Goal: Information Seeking & Learning: Check status

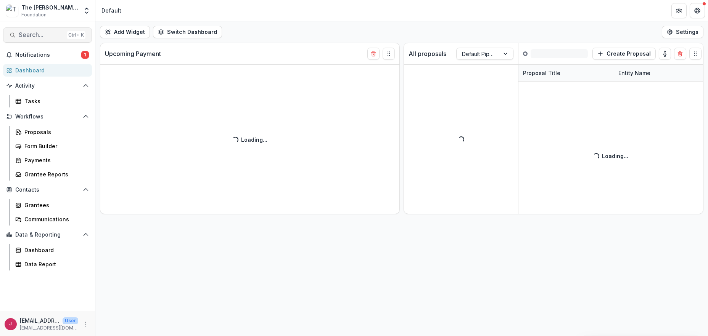
click at [23, 33] on span "Search..." at bounding box center [41, 34] width 45 height 7
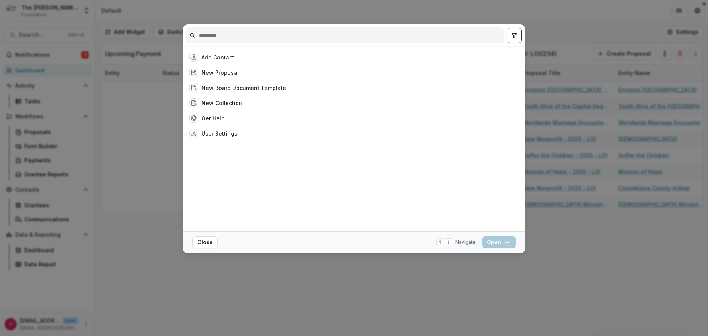
click at [199, 37] on input at bounding box center [345, 35] width 317 height 12
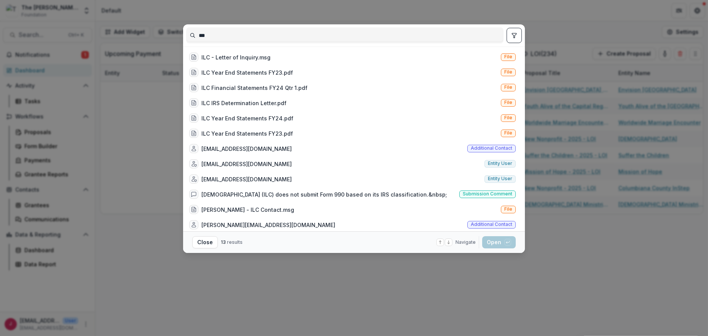
click at [210, 37] on input "***" at bounding box center [345, 35] width 317 height 12
type input "*"
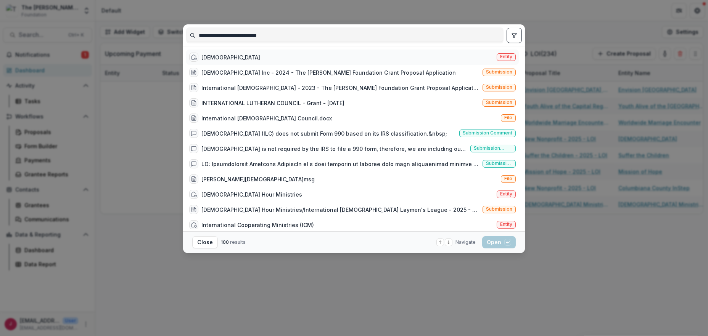
type input "**********"
click at [243, 55] on div "[DEMOGRAPHIC_DATA]" at bounding box center [230, 57] width 59 height 8
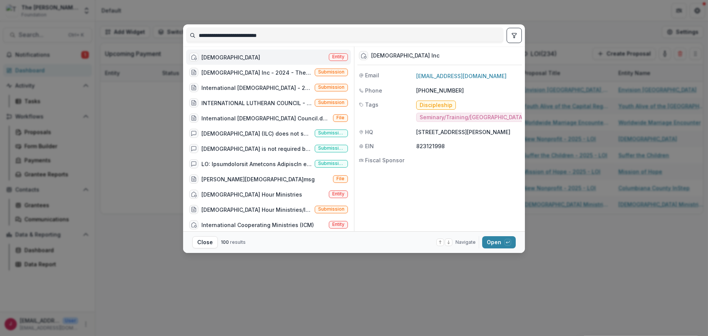
click at [243, 55] on div "[DEMOGRAPHIC_DATA]" at bounding box center [230, 57] width 59 height 8
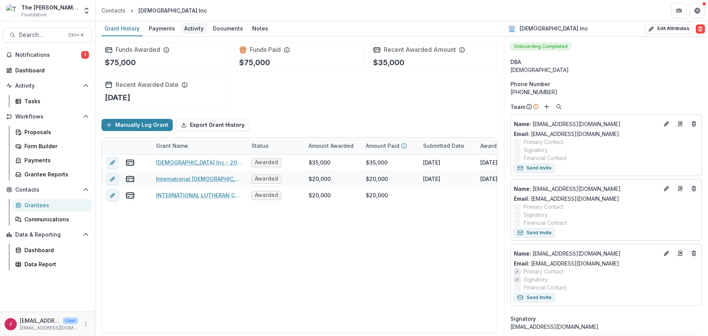
click at [190, 28] on div "Activity" at bounding box center [194, 28] width 26 height 11
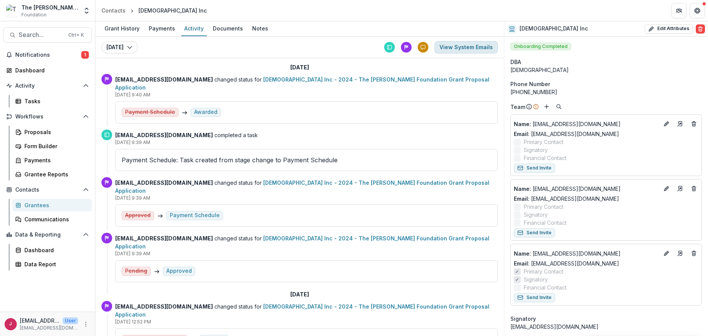
click at [449, 46] on button "View System Emails" at bounding box center [465, 47] width 63 height 12
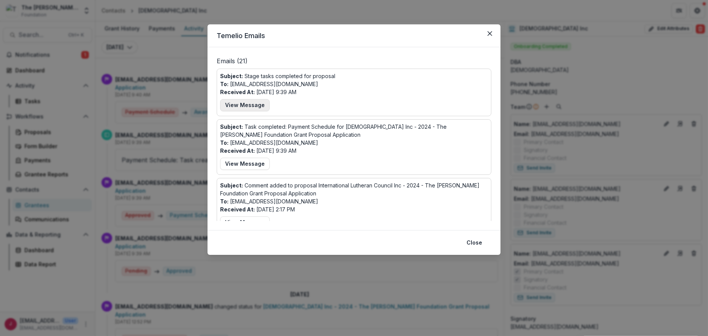
click at [251, 105] on button "View Message" at bounding box center [245, 105] width 50 height 12
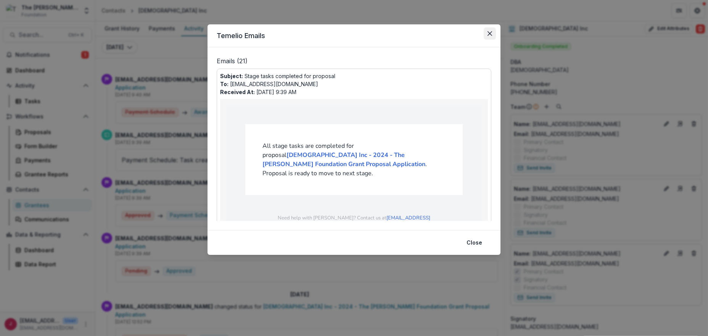
click at [489, 31] on icon "Close" at bounding box center [489, 33] width 5 height 5
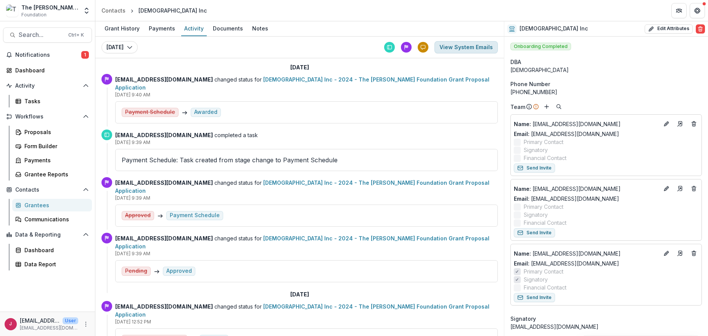
click at [441, 47] on button "View System Emails" at bounding box center [465, 47] width 63 height 12
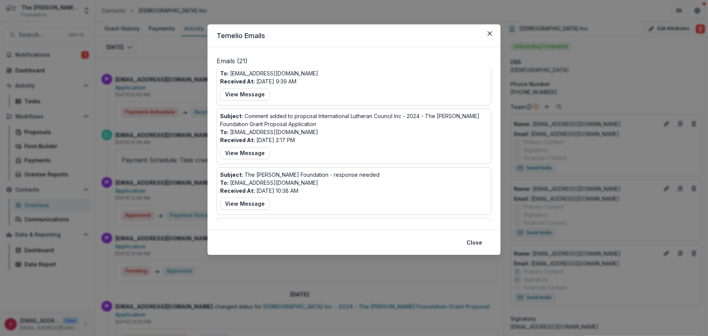
scroll to position [101, 0]
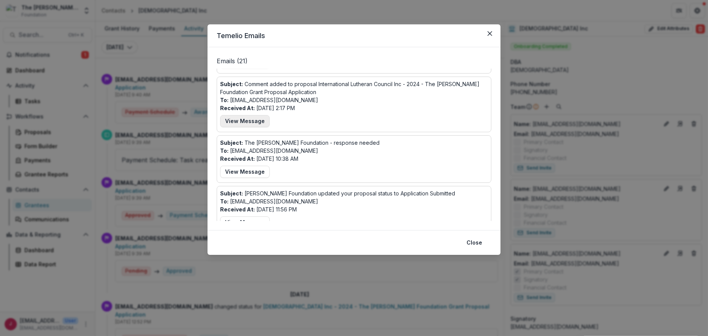
click at [247, 117] on button "View Message" at bounding box center [245, 121] width 50 height 12
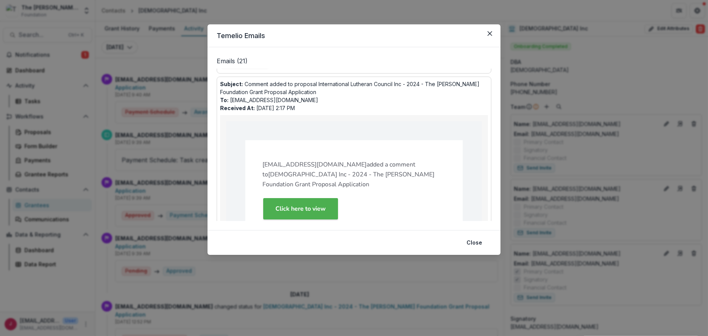
click at [326, 206] on link "Click here to view" at bounding box center [300, 208] width 75 height 21
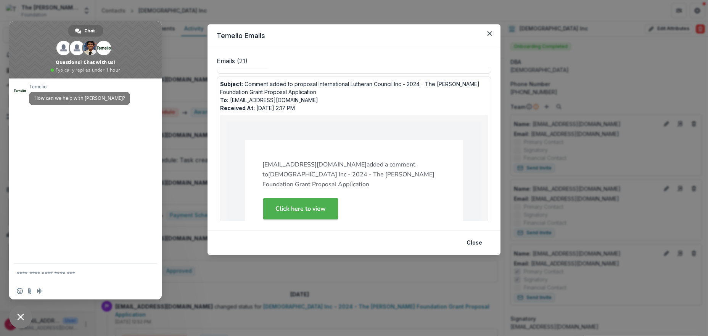
click at [169, 100] on div "Temelio Emails Emails ( 21 ) Subject: Stage tasks completed for proposal To: [E…" at bounding box center [354, 168] width 708 height 336
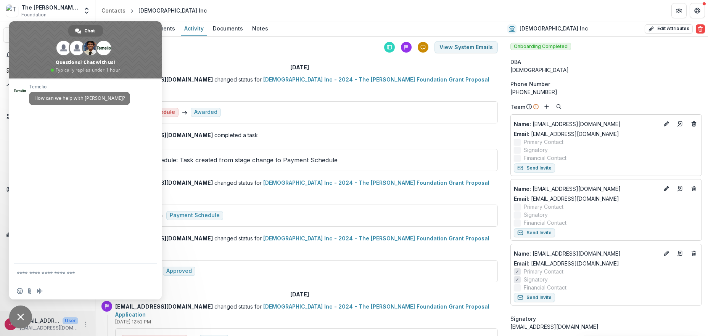
drag, startPoint x: 179, startPoint y: 47, endPoint x: 171, endPoint y: 39, distance: 10.8
click at [179, 47] on div "[DATE] [DATE] [DATE] [DATE] [DATE] [DATE] [DATE] View System Emails" at bounding box center [299, 48] width 408 height 22
click at [174, 45] on div "[DATE] [DATE] [DATE] [DATE] [DATE] [DATE] [DATE] View System Emails" at bounding box center [299, 48] width 408 height 22
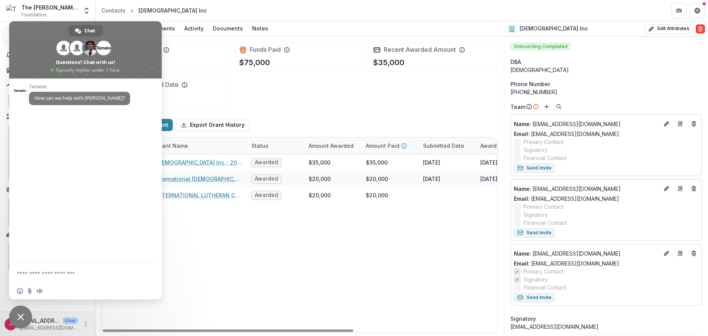
click at [19, 313] on span "Close chat" at bounding box center [20, 317] width 23 height 23
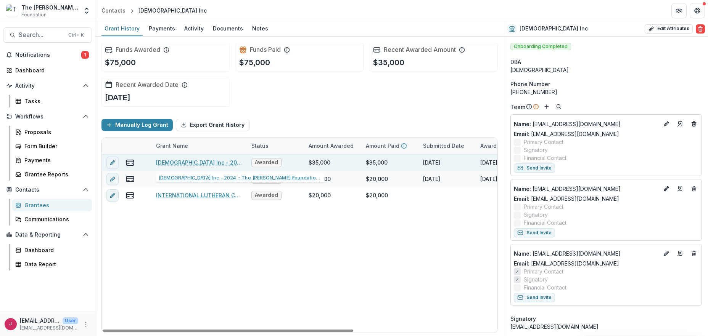
click at [190, 163] on link "[DEMOGRAPHIC_DATA] Inc - 2024 - The [PERSON_NAME] Foundation Grant Proposal App…" at bounding box center [199, 163] width 86 height 8
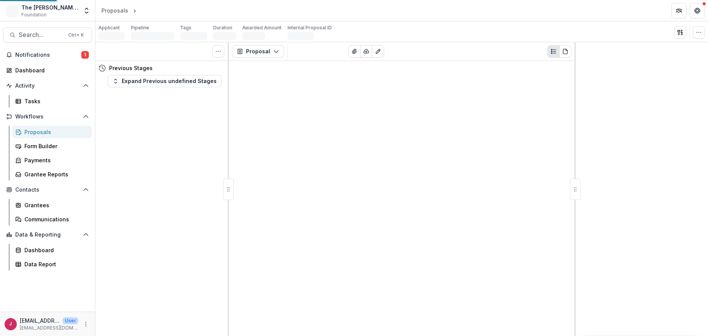
click at [190, 162] on div "Tasks 0 Show Cancelled Tasks Previous Stages Expand Previous undefined Stages" at bounding box center [161, 189] width 133 height 294
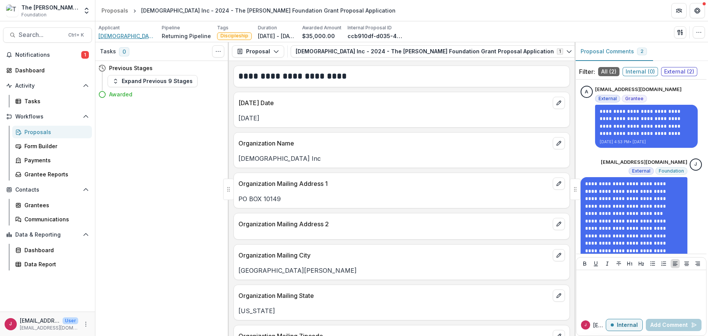
drag, startPoint x: 127, startPoint y: 35, endPoint x: 141, endPoint y: 32, distance: 14.7
click at [127, 35] on span "[DEMOGRAPHIC_DATA] Inc" at bounding box center [126, 36] width 57 height 8
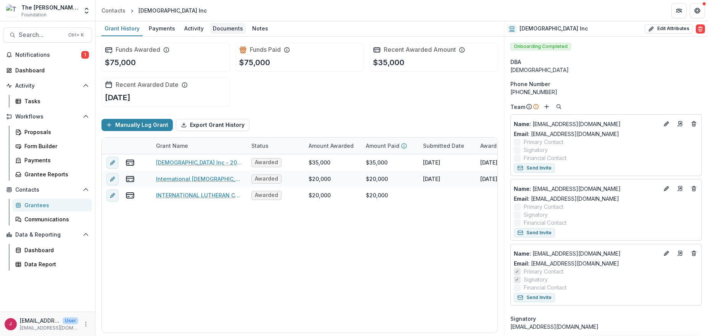
click at [226, 29] on div "Documents" at bounding box center [228, 28] width 36 height 11
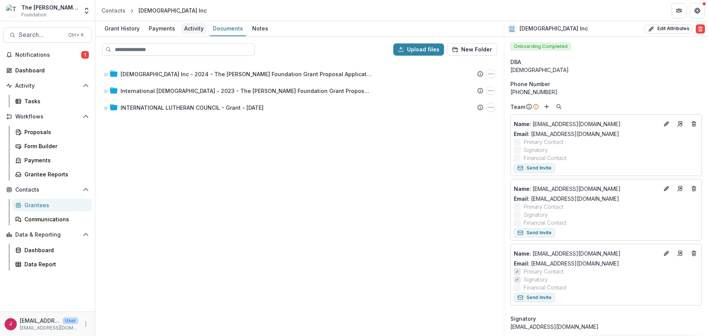
click at [191, 28] on div "Activity" at bounding box center [194, 28] width 26 height 11
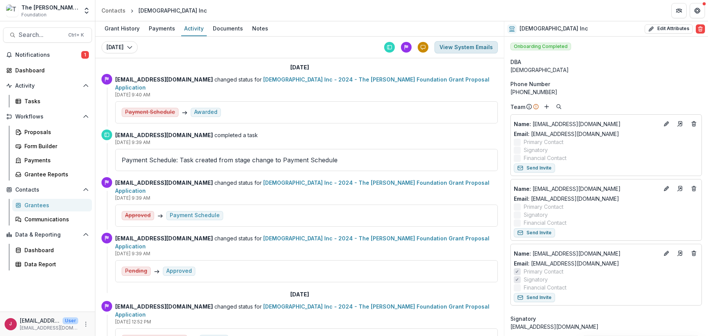
click at [445, 46] on button "View System Emails" at bounding box center [465, 47] width 63 height 12
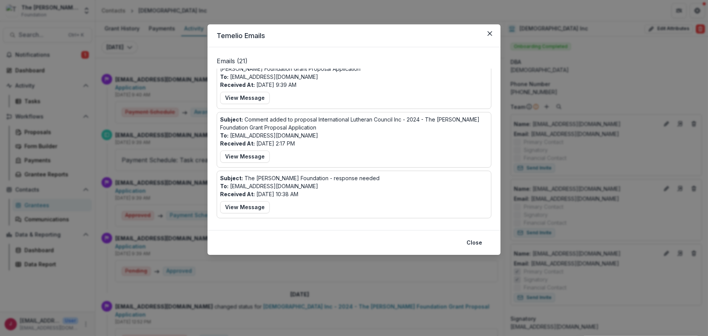
scroll to position [51, 0]
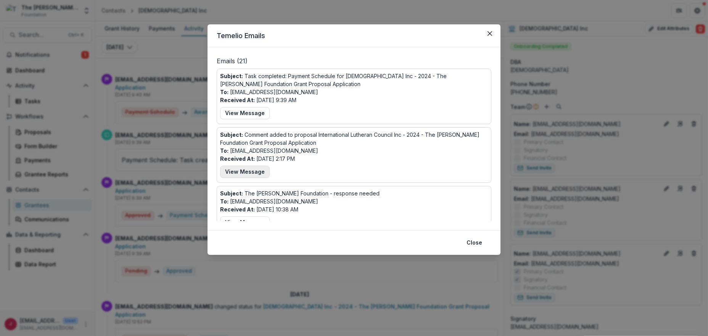
click at [255, 170] on button "View Message" at bounding box center [245, 172] width 50 height 12
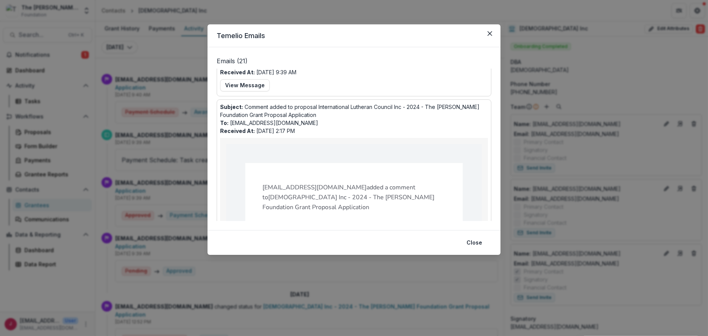
scroll to position [101, 0]
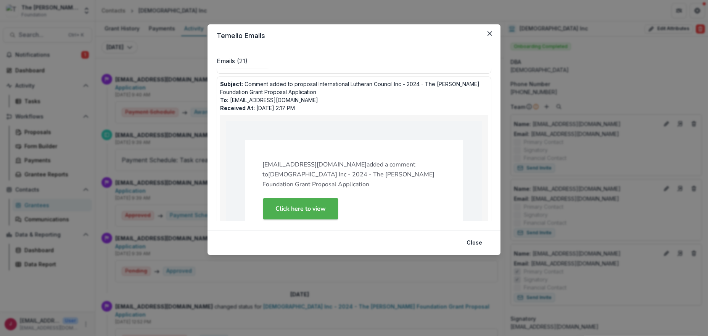
click at [309, 208] on strong "Click here to view" at bounding box center [300, 209] width 50 height 8
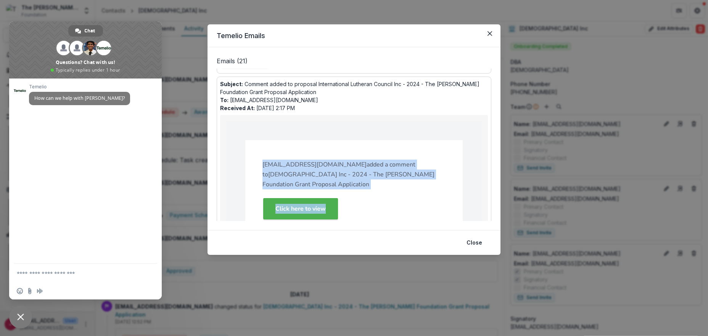
drag, startPoint x: 261, startPoint y: 162, endPoint x: 373, endPoint y: 205, distance: 120.0
click at [328, 211] on td "[EMAIL_ADDRESS][DOMAIN_NAME] added a comment to [DEMOGRAPHIC_DATA] Inc - 2024 -…" at bounding box center [353, 238] width 217 height 196
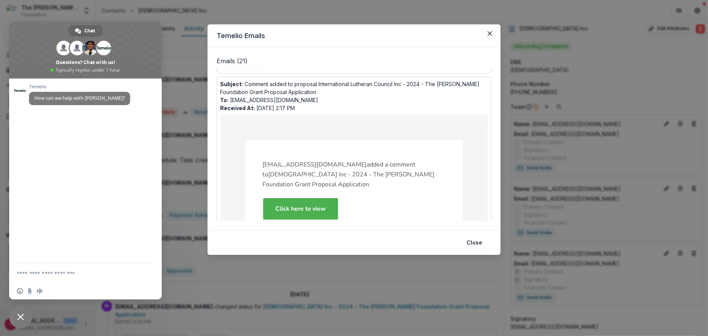
drag, startPoint x: 379, startPoint y: 204, endPoint x: 332, endPoint y: 139, distance: 80.3
click at [379, 202] on p "Click here to view" at bounding box center [353, 209] width 183 height 24
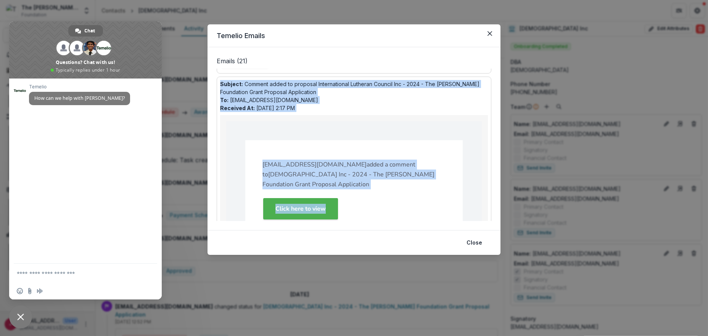
drag, startPoint x: 220, startPoint y: 81, endPoint x: 361, endPoint y: 212, distance: 191.9
click at [361, 212] on div "Subject: Comment added to proposal International Lutheran Council Inc - 2024 - …" at bounding box center [354, 258] width 268 height 357
copy div "Subject: Comment added to proposal International Lutheran Council Inc - 2024 - …"
click at [35, 129] on div "[PERSON_NAME] How can we help with [PERSON_NAME]?" at bounding box center [85, 171] width 153 height 185
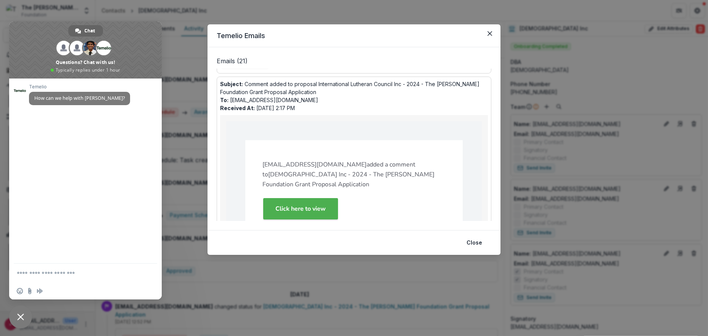
click at [31, 275] on textarea "Compose your message..." at bounding box center [78, 273] width 122 height 19
click at [31, 273] on textarea "Compose your message..." at bounding box center [78, 273] width 122 height 19
click at [18, 275] on textarea "Compose your message..." at bounding box center [78, 273] width 122 height 19
click at [40, 156] on div "[PERSON_NAME] How can we help with [PERSON_NAME]?" at bounding box center [85, 171] width 153 height 185
click at [42, 160] on div "[PERSON_NAME] How can we help with [PERSON_NAME]?" at bounding box center [85, 171] width 153 height 185
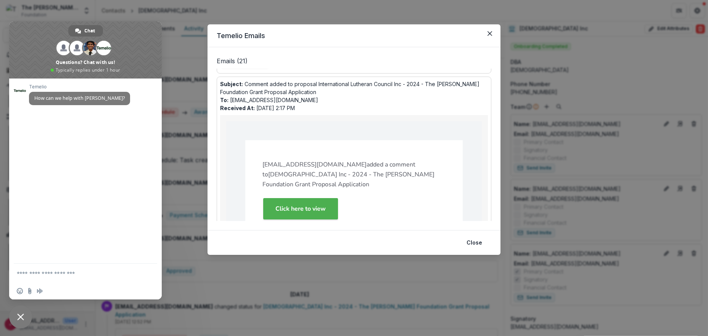
click at [48, 271] on textarea "Compose your message..." at bounding box center [78, 273] width 122 height 19
click at [43, 97] on span "How can we help with [PERSON_NAME]?" at bounding box center [79, 98] width 90 height 6
click at [205, 106] on div "Temelio Emails Emails ( 21 ) Subject: Stage tasks completed for proposal To: [E…" at bounding box center [354, 168] width 708 height 336
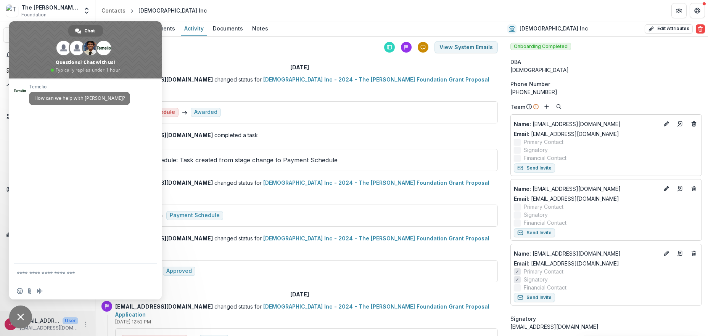
click at [38, 277] on textarea "Compose your message..." at bounding box center [78, 273] width 122 height 19
click at [38, 275] on textarea "Compose your message..." at bounding box center [78, 273] width 122 height 19
type textarea "*"
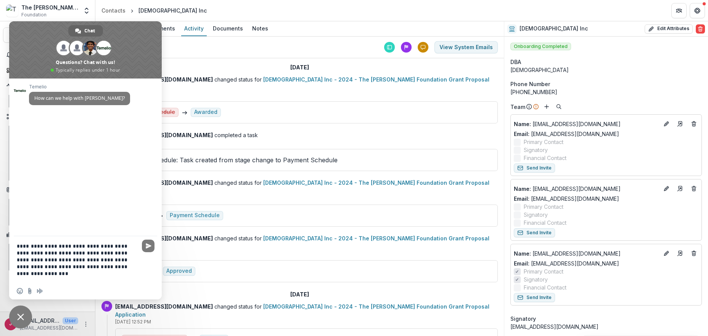
type textarea "**********"
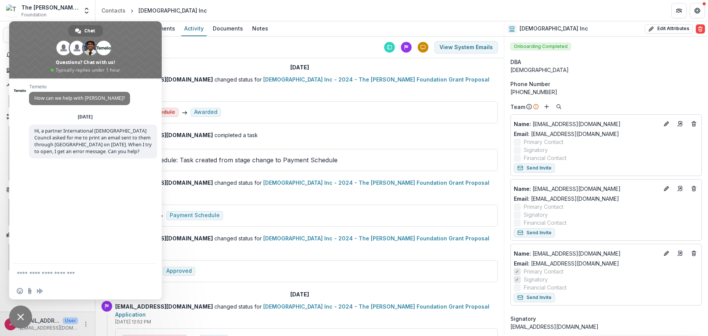
click at [40, 273] on textarea "Compose your message..." at bounding box center [78, 273] width 122 height 19
paste textarea "**********"
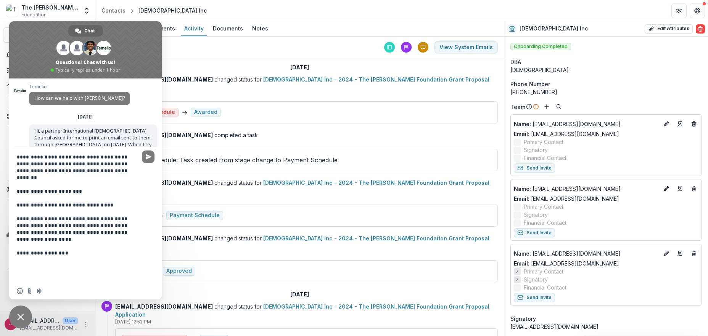
scroll to position [0, 0]
type textarea "**********"
click at [150, 153] on span "Send" at bounding box center [148, 157] width 13 height 13
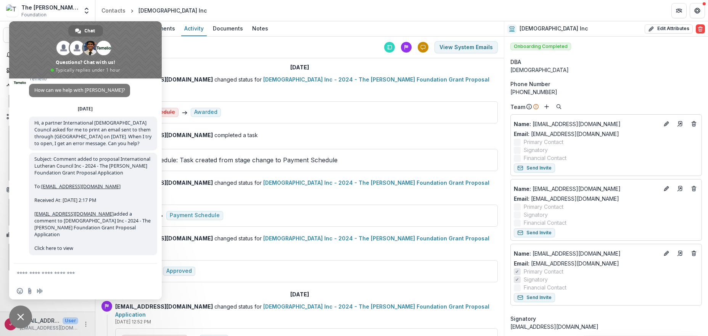
scroll to position [8, 0]
click at [184, 45] on div "[DATE] [DATE] [DATE] [DATE] [DATE] [DATE] [DATE] View System Emails" at bounding box center [299, 48] width 408 height 22
drag, startPoint x: 236, startPoint y: 60, endPoint x: 175, endPoint y: 5, distance: 82.6
click at [235, 59] on div "[DATE] [DATE] [DATE] [DATE] [DATE] [DATE] [DATE] View System Emails [DATE] [EMA…" at bounding box center [299, 187] width 408 height 300
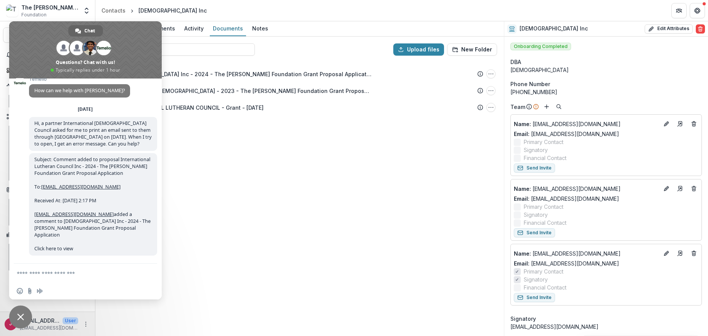
click at [283, 52] on div at bounding box center [246, 49] width 288 height 12
click at [23, 312] on span "Close chat" at bounding box center [20, 317] width 23 height 23
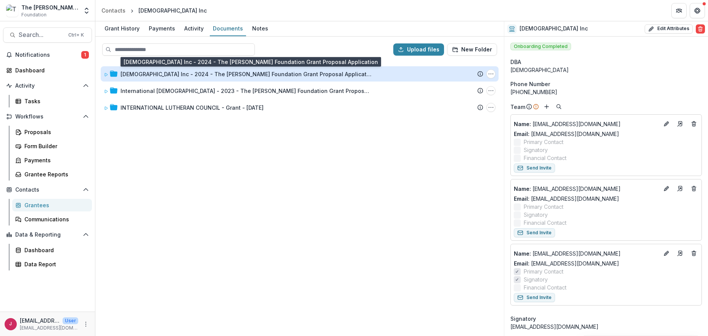
click at [131, 75] on div "[DEMOGRAPHIC_DATA] Inc - 2024 - The [PERSON_NAME] Foundation Grant Proposal App…" at bounding box center [247, 74] width 252 height 8
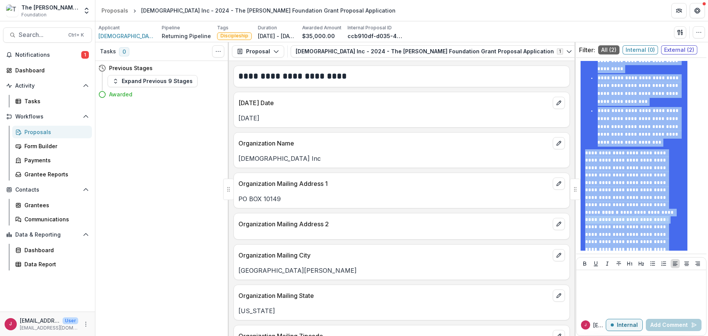
scroll to position [387, 0]
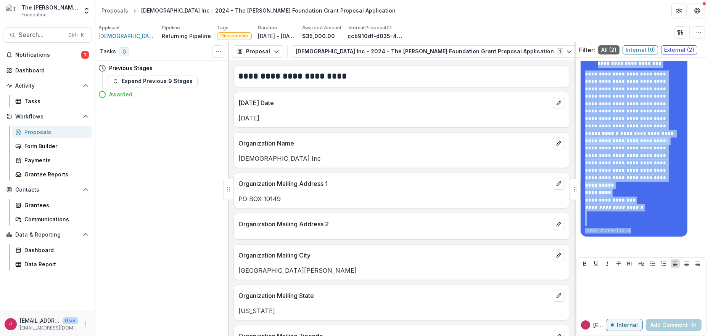
drag, startPoint x: 585, startPoint y: 114, endPoint x: 667, endPoint y: 230, distance: 141.4
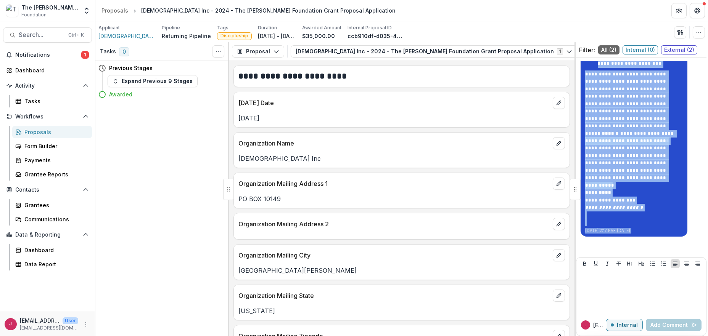
copy div "**********"
click at [652, 189] on p "**********" at bounding box center [631, 200] width 93 height 22
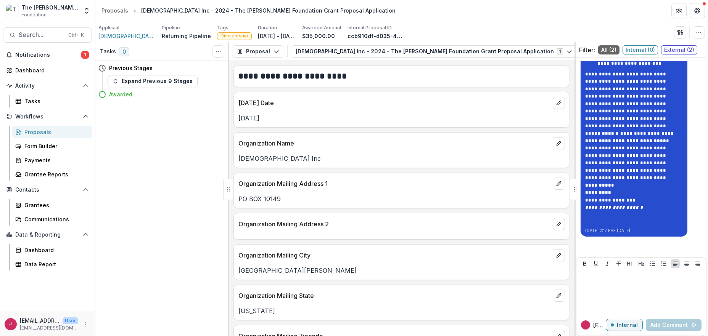
drag, startPoint x: 651, startPoint y: 112, endPoint x: 588, endPoint y: 111, distance: 63.3
copy div "**********"
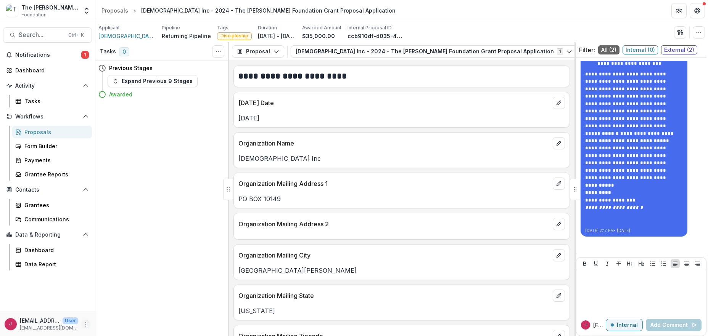
click at [86, 326] on icon "More" at bounding box center [86, 325] width 6 height 6
click at [190, 189] on div "Tasks 0 Show Cancelled Tasks Previous Stages Expand Previous 9 Stages Awarded" at bounding box center [161, 189] width 133 height 294
click at [101, 35] on span "[DEMOGRAPHIC_DATA] Inc" at bounding box center [126, 36] width 57 height 8
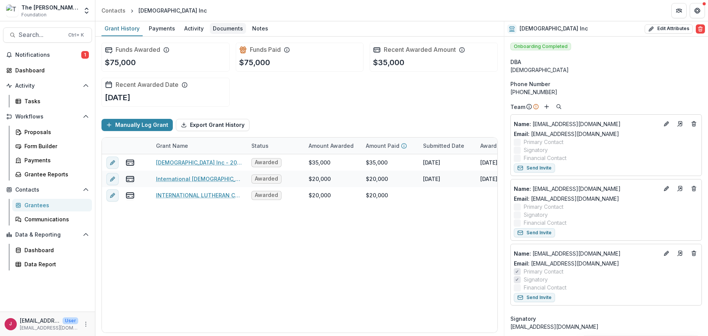
click at [223, 30] on div "Documents" at bounding box center [228, 28] width 36 height 11
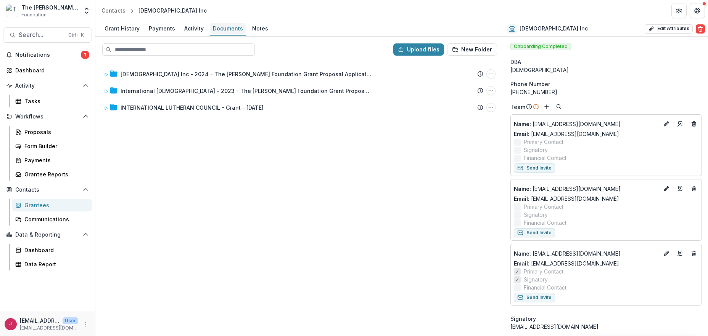
click at [230, 29] on div "Documents" at bounding box center [228, 28] width 36 height 11
click at [188, 27] on div "Activity" at bounding box center [194, 28] width 26 height 11
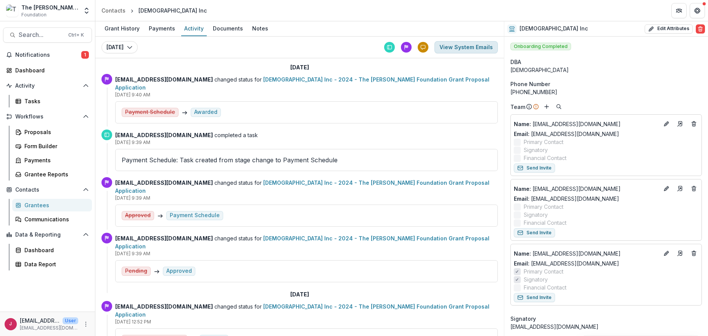
click at [445, 48] on button "View System Emails" at bounding box center [465, 47] width 63 height 12
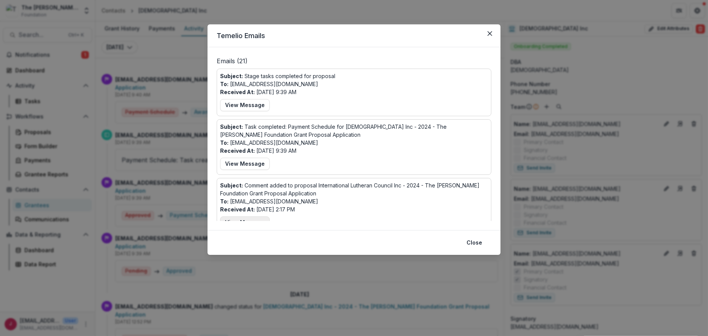
click at [262, 219] on button "View Message" at bounding box center [245, 223] width 50 height 12
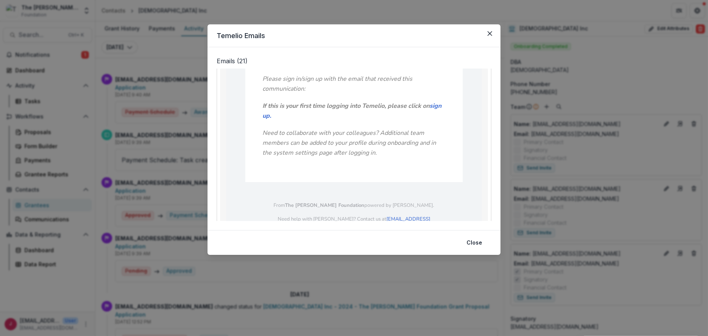
scroll to position [225, 0]
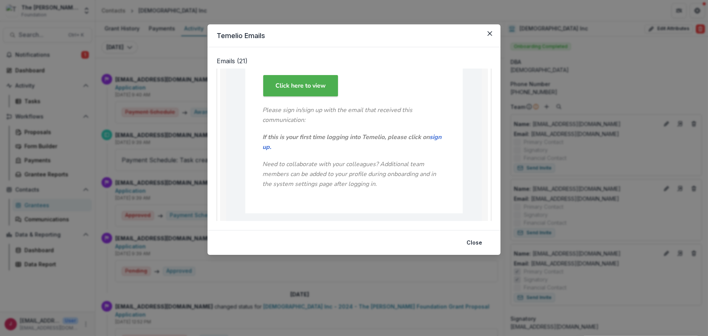
click at [315, 80] on link "Click here to view" at bounding box center [300, 85] width 75 height 21
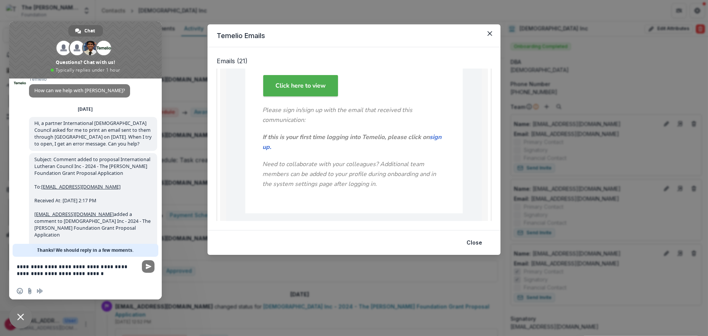
type textarea "**********"
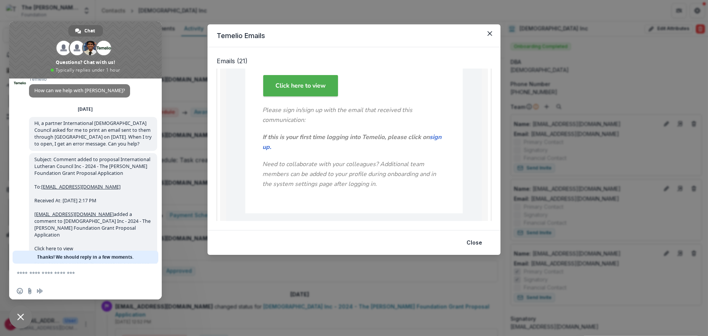
scroll to position [51, 0]
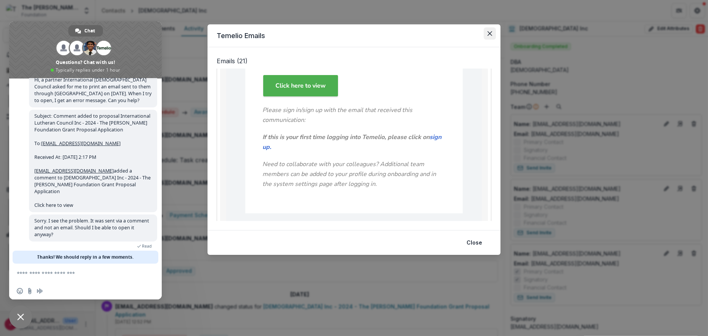
click at [489, 34] on icon "Close" at bounding box center [489, 33] width 5 height 5
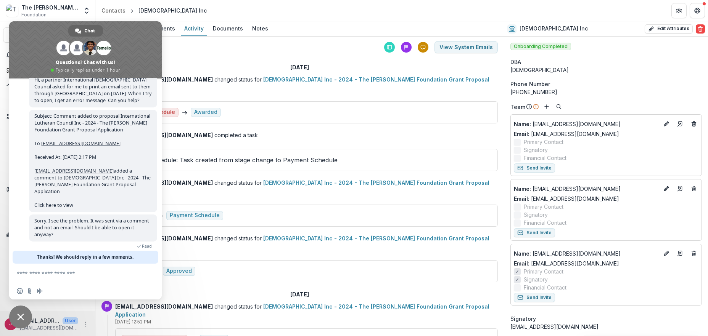
drag, startPoint x: 235, startPoint y: 48, endPoint x: 209, endPoint y: 38, distance: 28.5
click at [235, 48] on div "[DATE] [DATE] [DATE] [DATE] [DATE] [DATE] [DATE] View System Emails" at bounding box center [299, 48] width 408 height 22
click at [144, 30] on span at bounding box center [85, 49] width 153 height 57
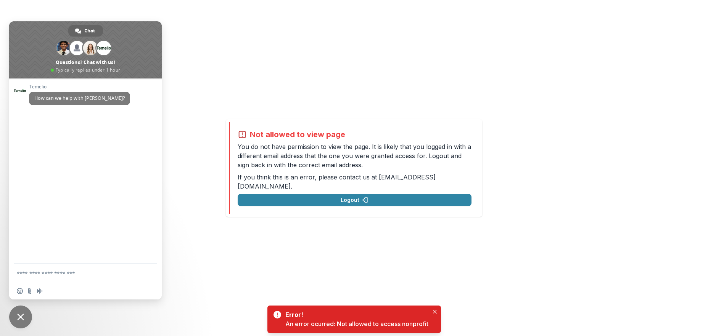
click at [554, 153] on div "Not allowed to view page You do not have permission to view the page. It is lik…" at bounding box center [354, 168] width 708 height 336
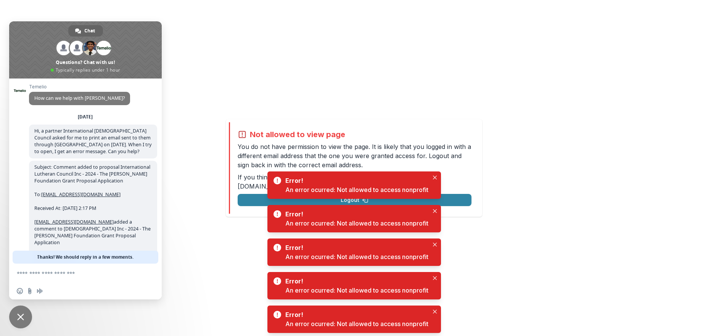
scroll to position [28, 0]
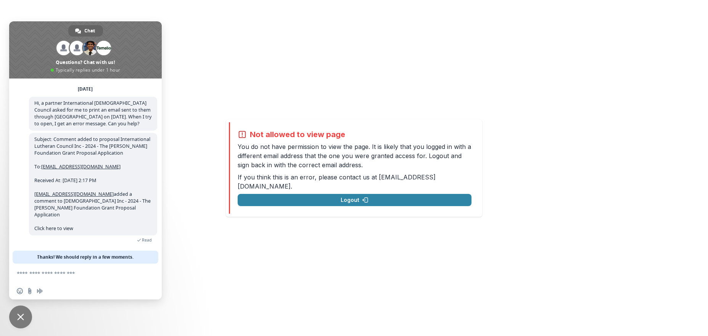
click at [28, 274] on textarea "Compose your message..." at bounding box center [78, 273] width 122 height 19
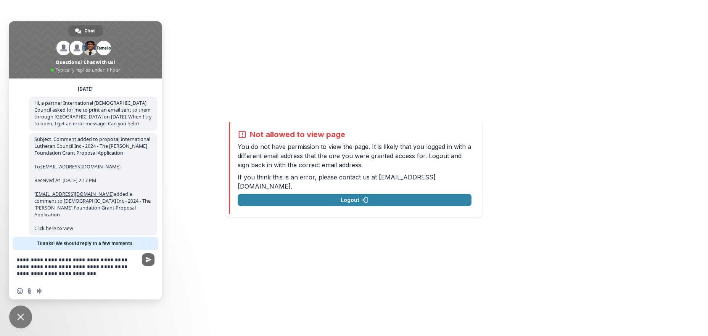
type textarea "**********"
click at [144, 257] on span "Send" at bounding box center [148, 260] width 13 height 13
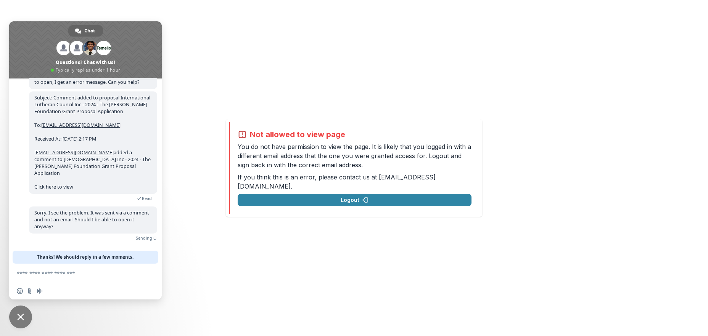
scroll to position [51, 0]
